Goal: Transaction & Acquisition: Download file/media

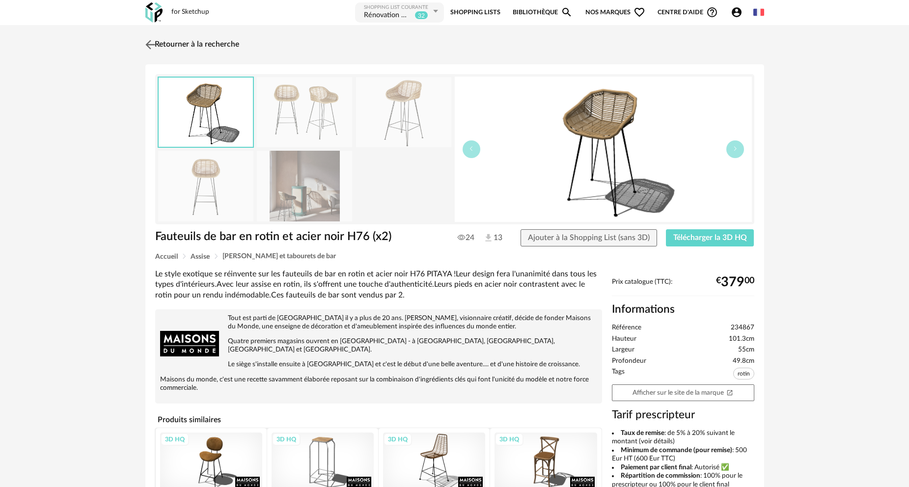
click at [164, 45] on link "Retourner à la recherche" at bounding box center [191, 45] width 96 height 22
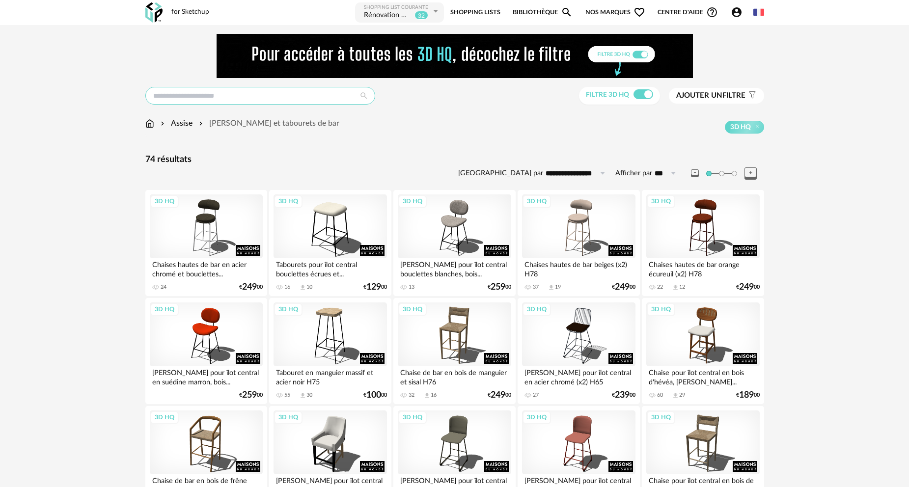
click at [227, 96] on input "text" at bounding box center [260, 96] width 230 height 18
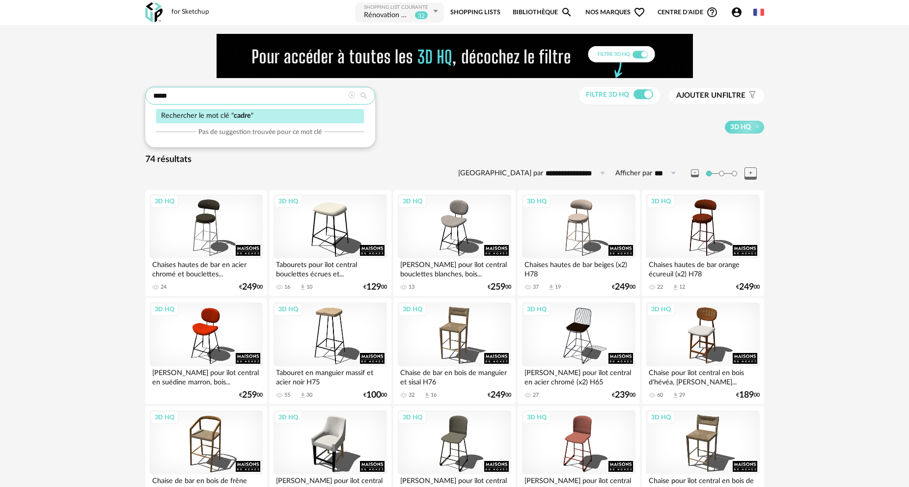
type input "*****"
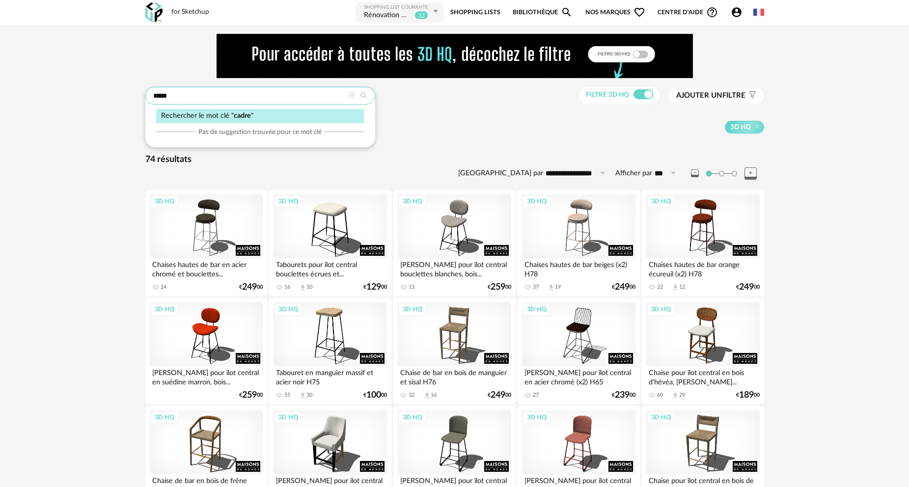
type input "**********"
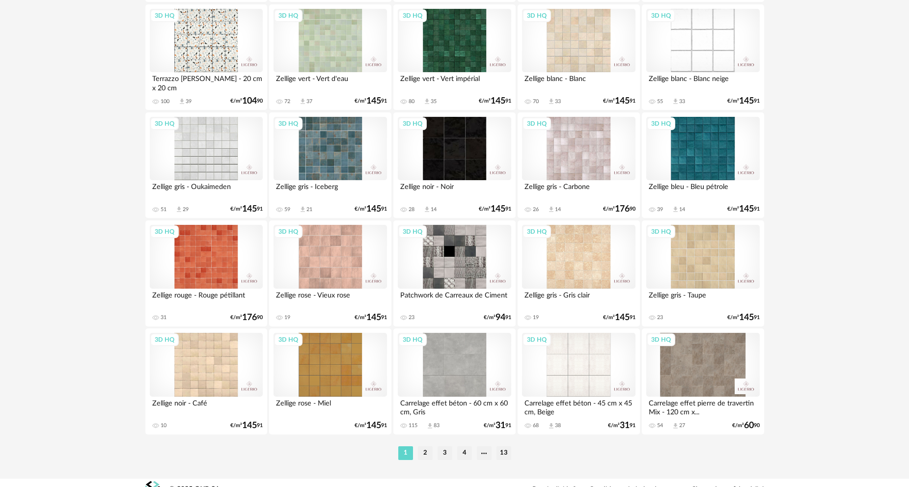
scroll to position [1929, 0]
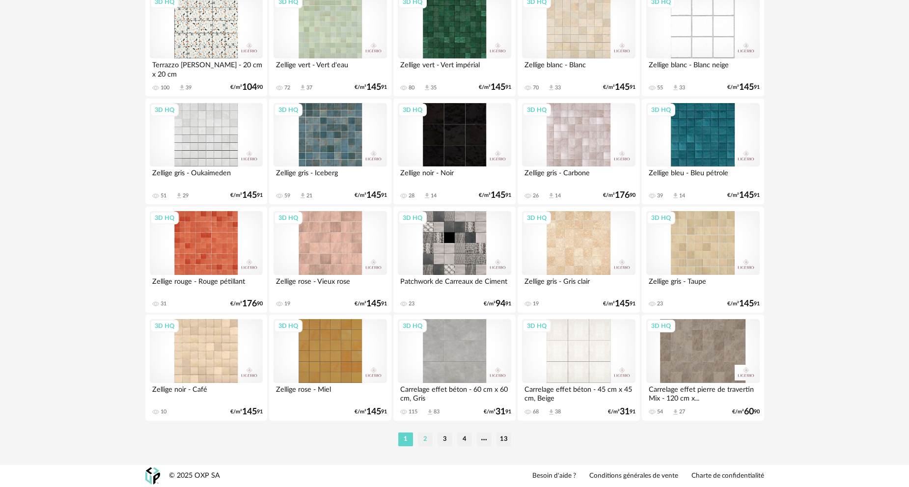
click at [425, 437] on li "2" at bounding box center [425, 440] width 15 height 14
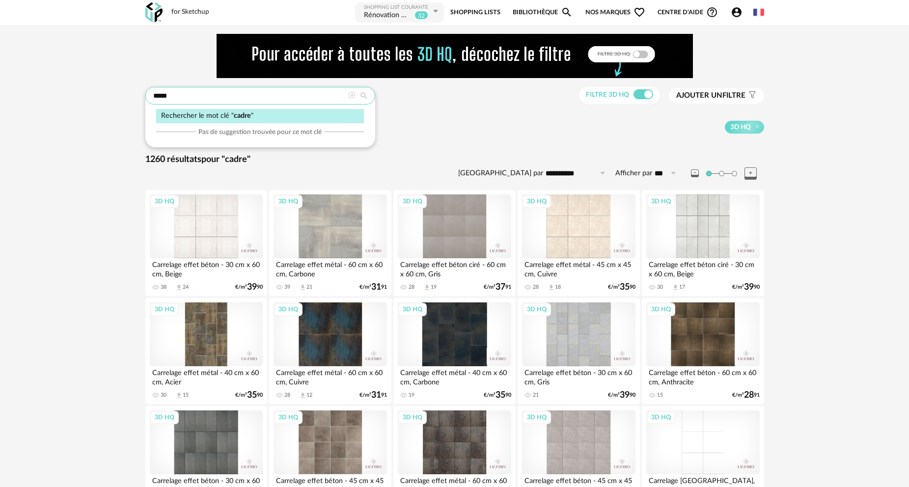
drag, startPoint x: 178, startPoint y: 96, endPoint x: 60, endPoint y: 97, distance: 117.4
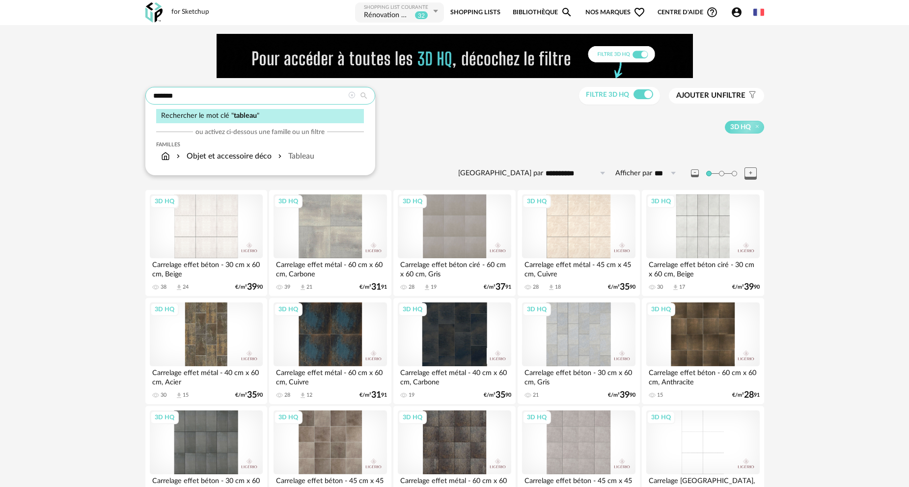
type input "*******"
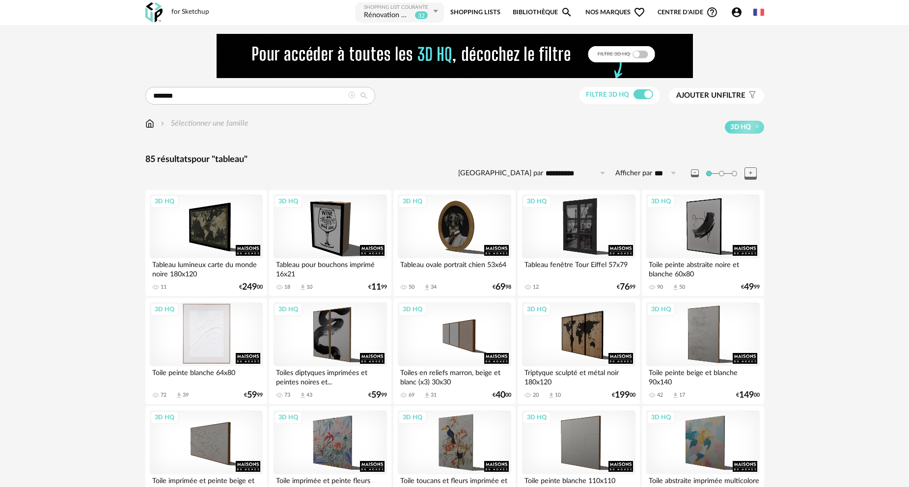
click at [209, 342] on div "3D HQ" at bounding box center [206, 334] width 113 height 64
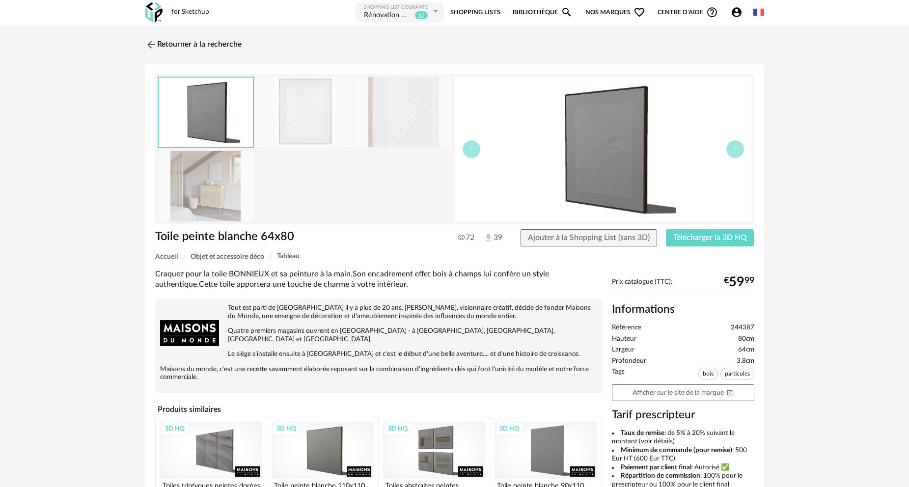
click at [210, 191] on img at bounding box center [205, 186] width 95 height 70
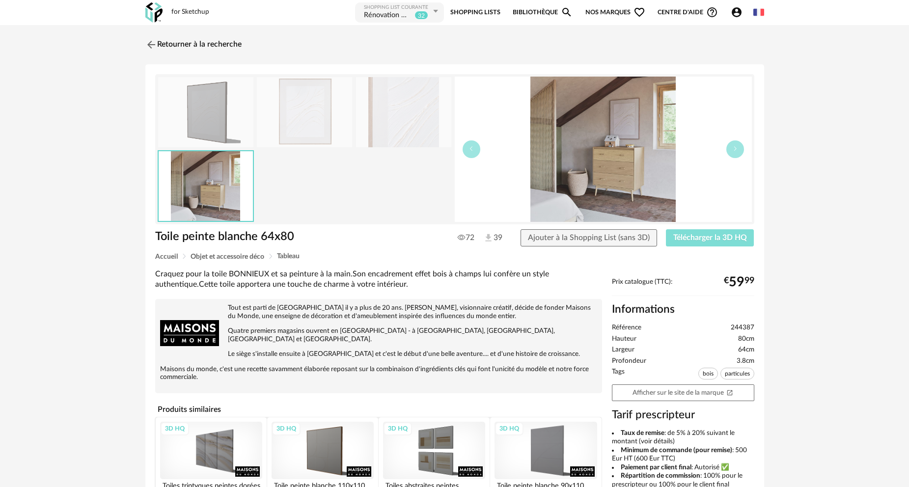
click at [705, 241] on span "Télécharger la 3D HQ" at bounding box center [710, 238] width 74 height 8
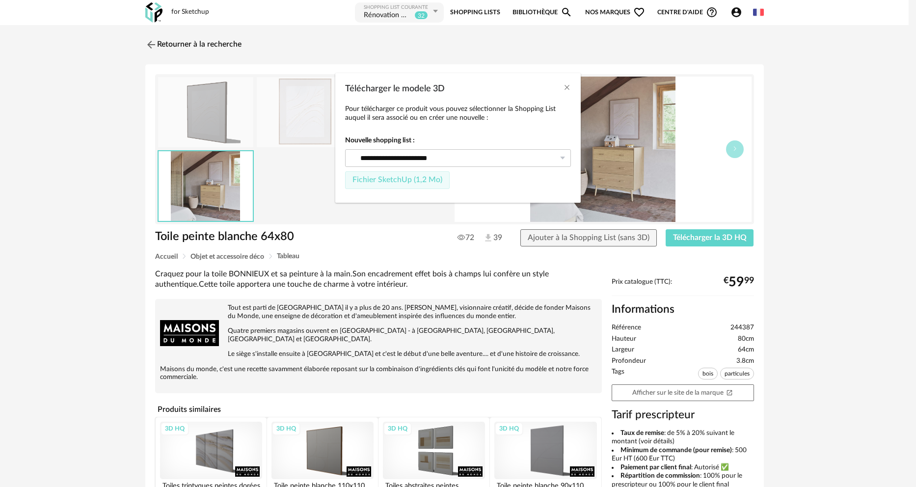
click at [379, 181] on span "Fichier SketchUp (1,2 Mo)" at bounding box center [398, 180] width 90 height 8
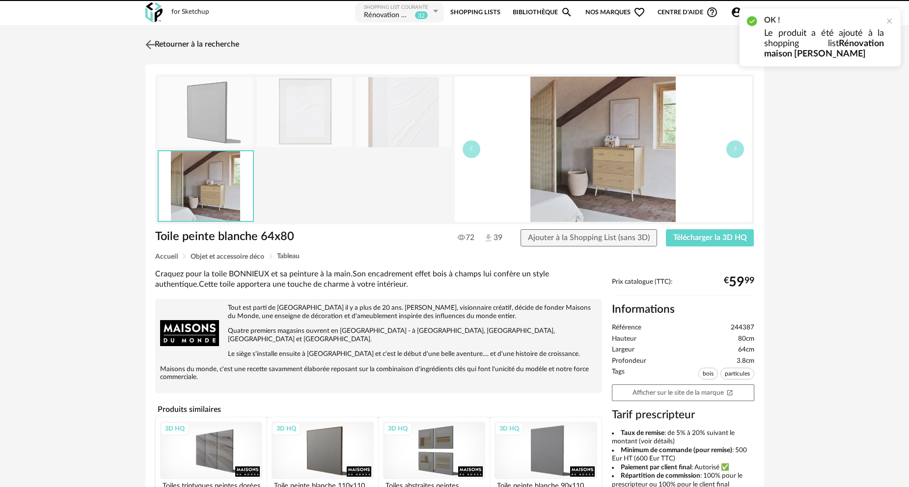
click at [187, 44] on link "Retourner à la recherche" at bounding box center [191, 45] width 96 height 22
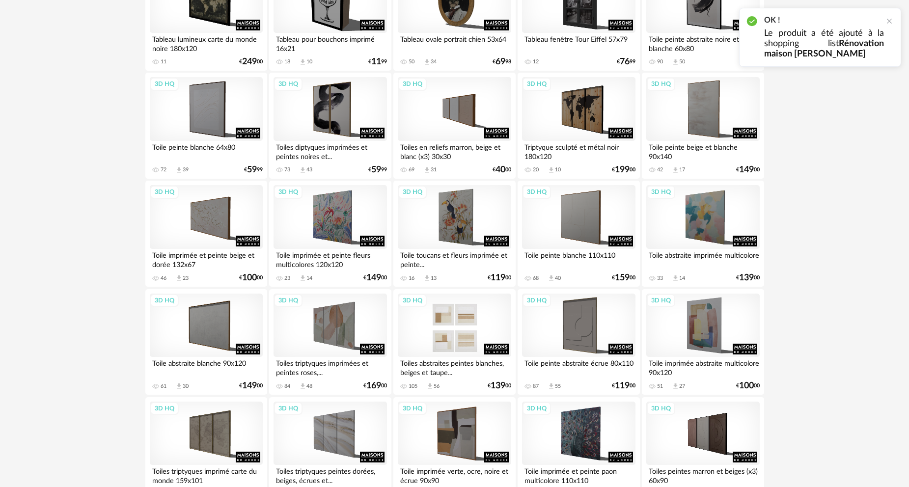
scroll to position [246, 0]
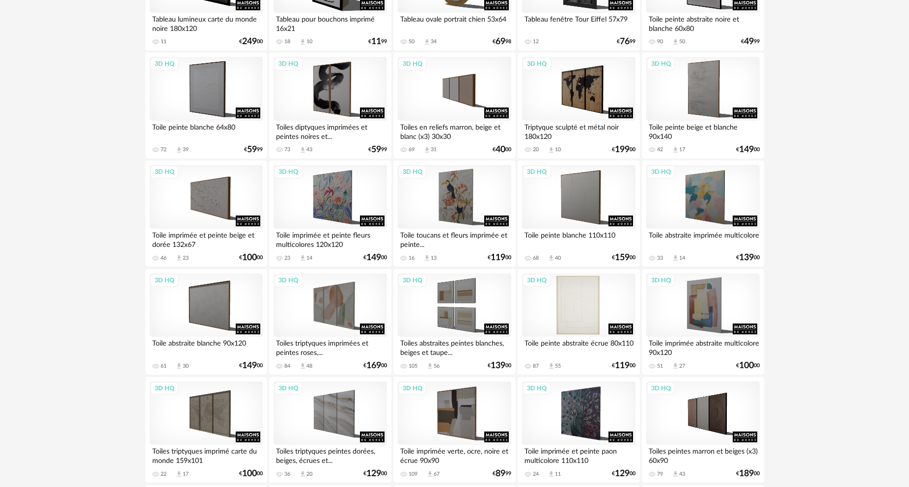
click at [570, 311] on div "3D HQ" at bounding box center [578, 305] width 113 height 64
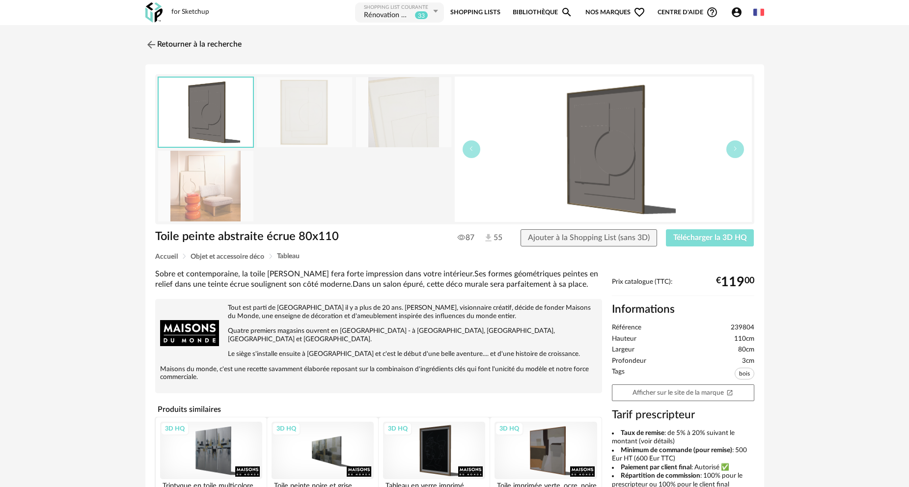
click at [702, 240] on span "Télécharger la 3D HQ" at bounding box center [710, 238] width 74 height 8
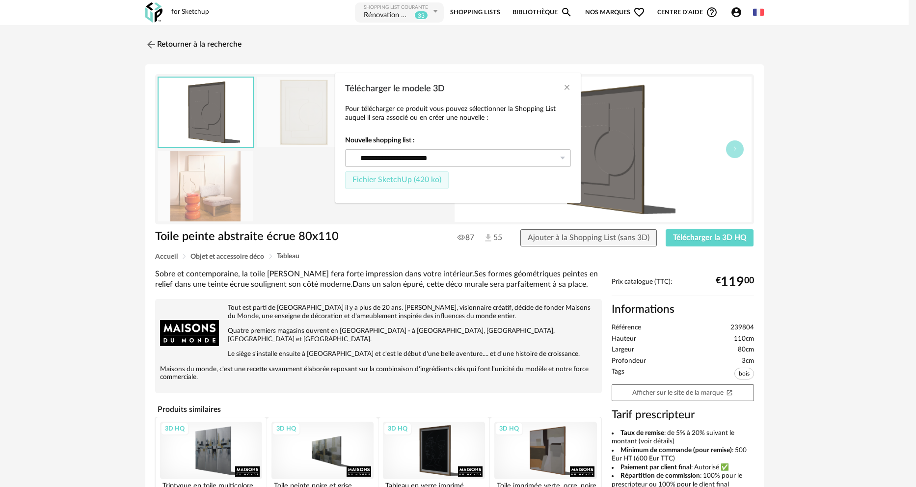
click at [425, 184] on button "Fichier SketchUp (420 ko)" at bounding box center [397, 180] width 104 height 18
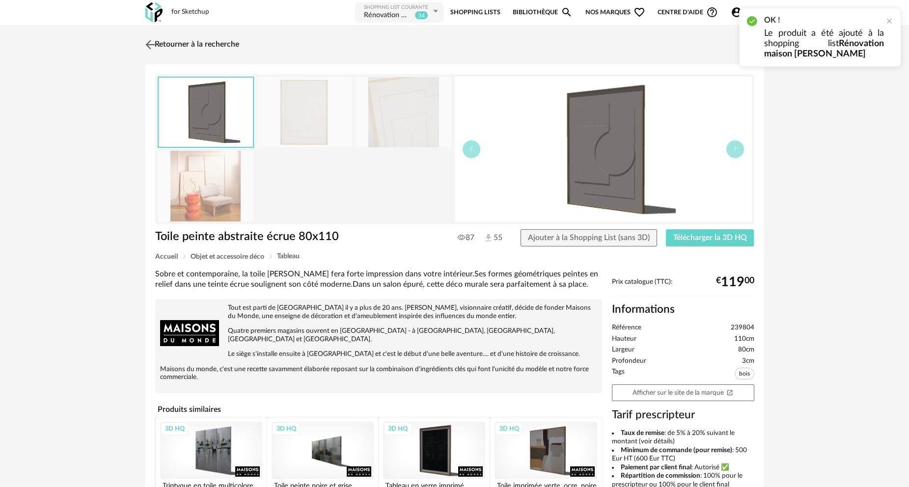
click at [188, 46] on link "Retourner à la recherche" at bounding box center [191, 45] width 96 height 22
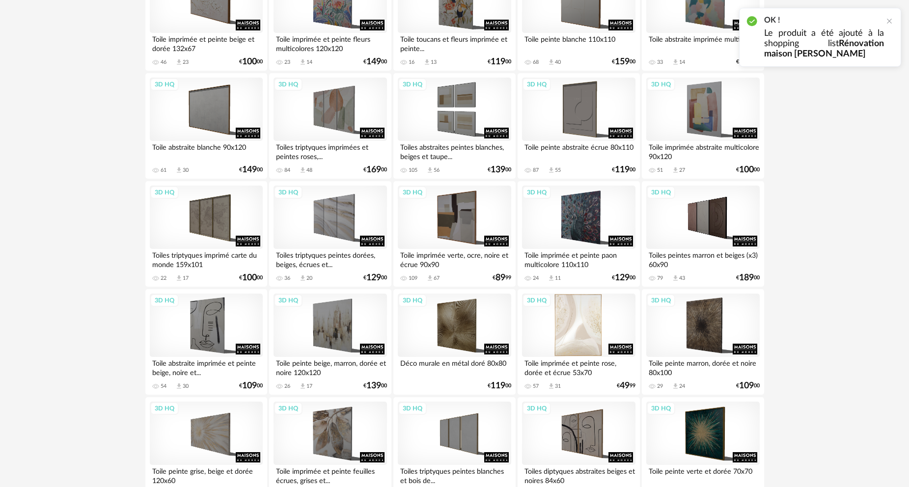
scroll to position [491, 0]
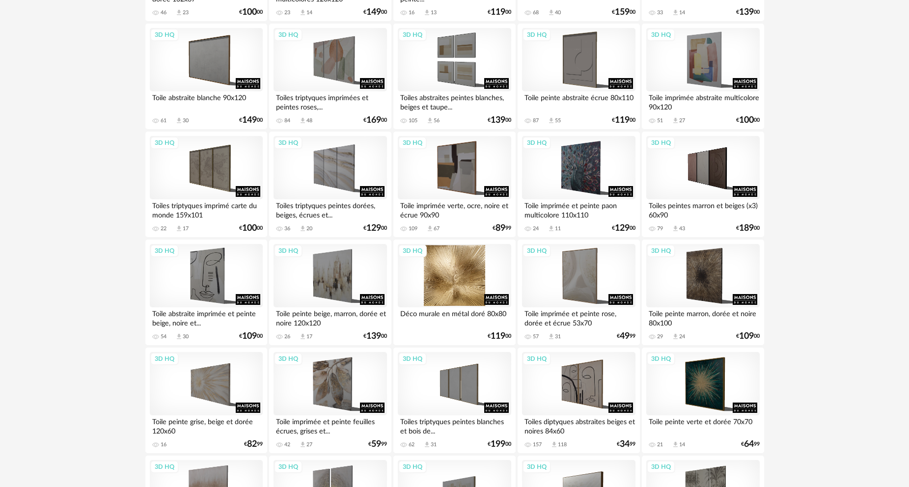
click at [472, 276] on div "3D HQ" at bounding box center [454, 276] width 113 height 64
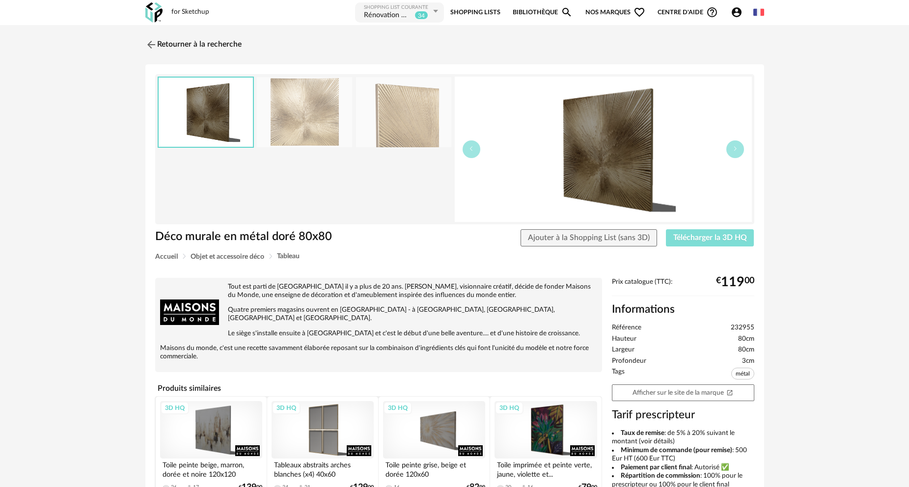
click at [710, 238] on span "Télécharger la 3D HQ" at bounding box center [710, 238] width 74 height 8
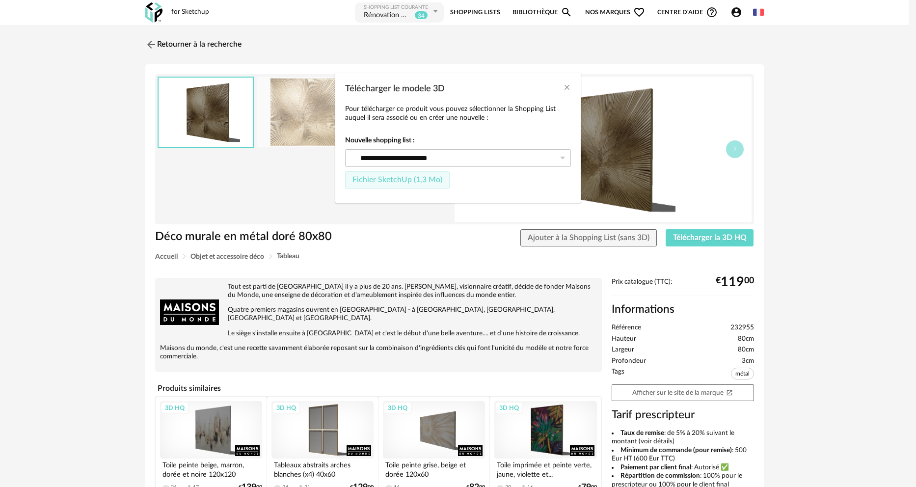
click at [397, 185] on button "Fichier SketchUp (1,3 Mo)" at bounding box center [397, 180] width 105 height 18
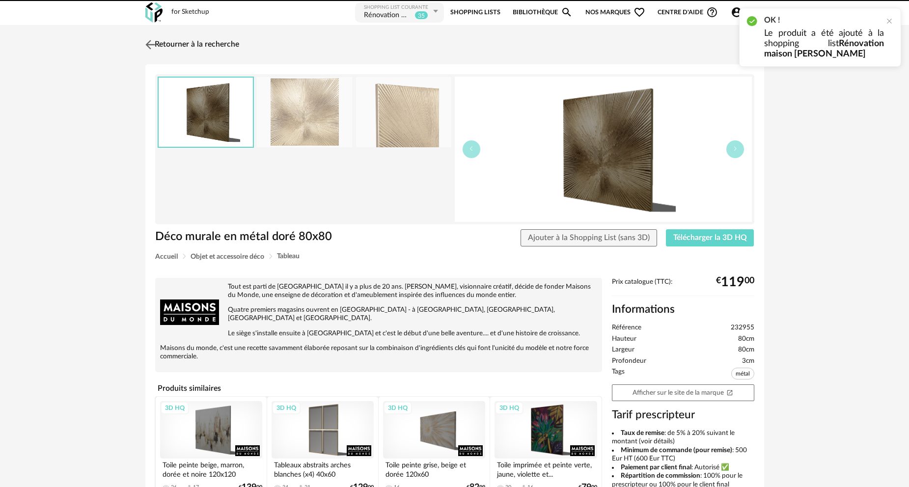
click at [191, 46] on link "Retourner à la recherche" at bounding box center [191, 45] width 96 height 22
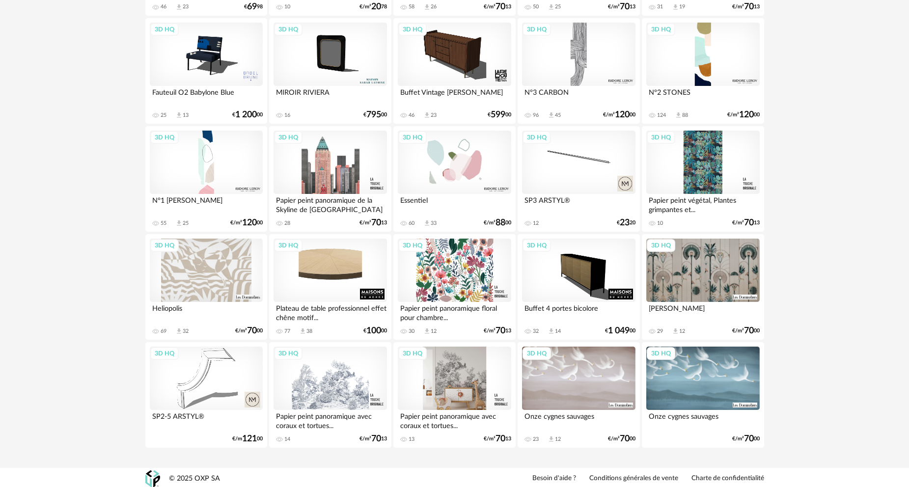
scroll to position [1580, 0]
